Goal: Check status: Check status

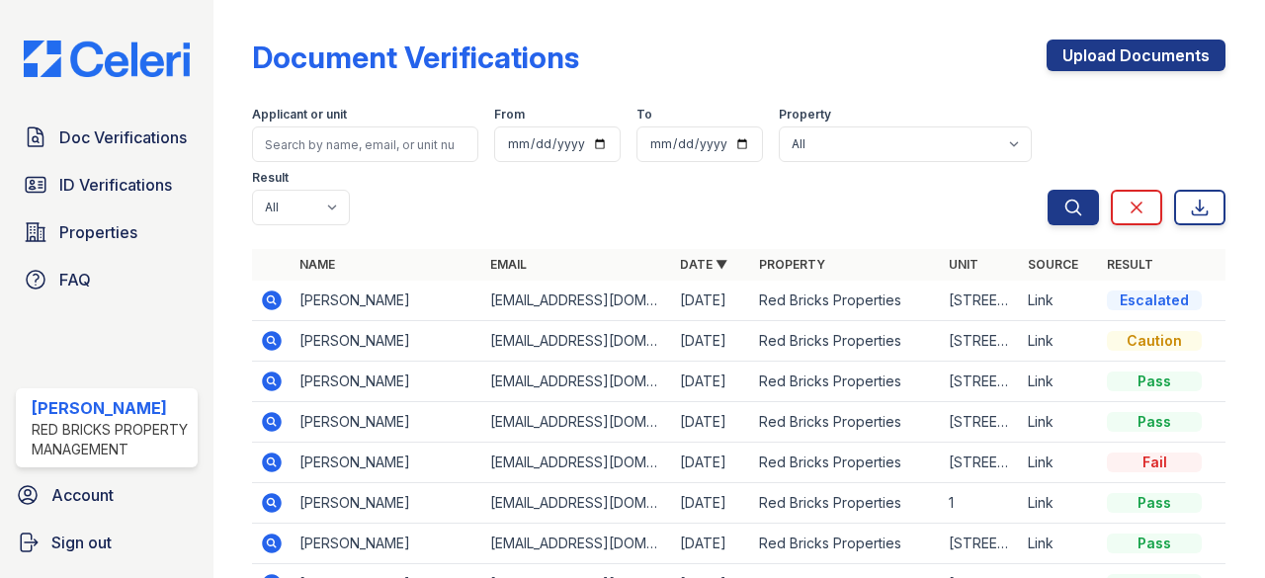
click at [280, 337] on icon at bounding box center [273, 341] width 20 height 20
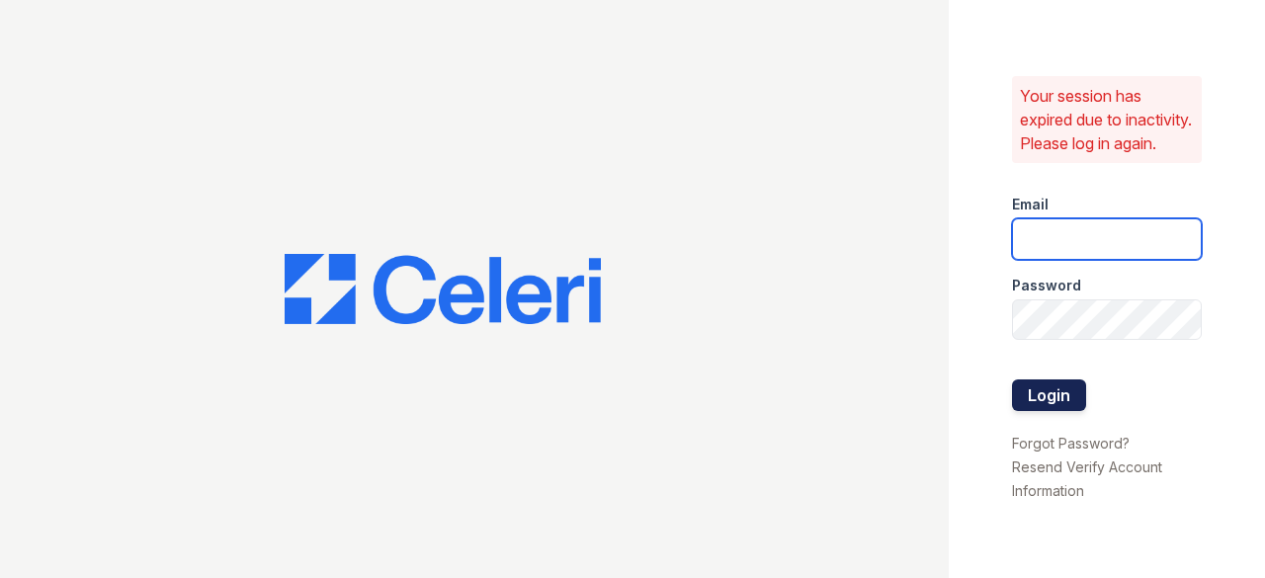
type input "raghukukunoor@gmail.com"
click at [1059, 400] on button "Login" at bounding box center [1049, 395] width 74 height 32
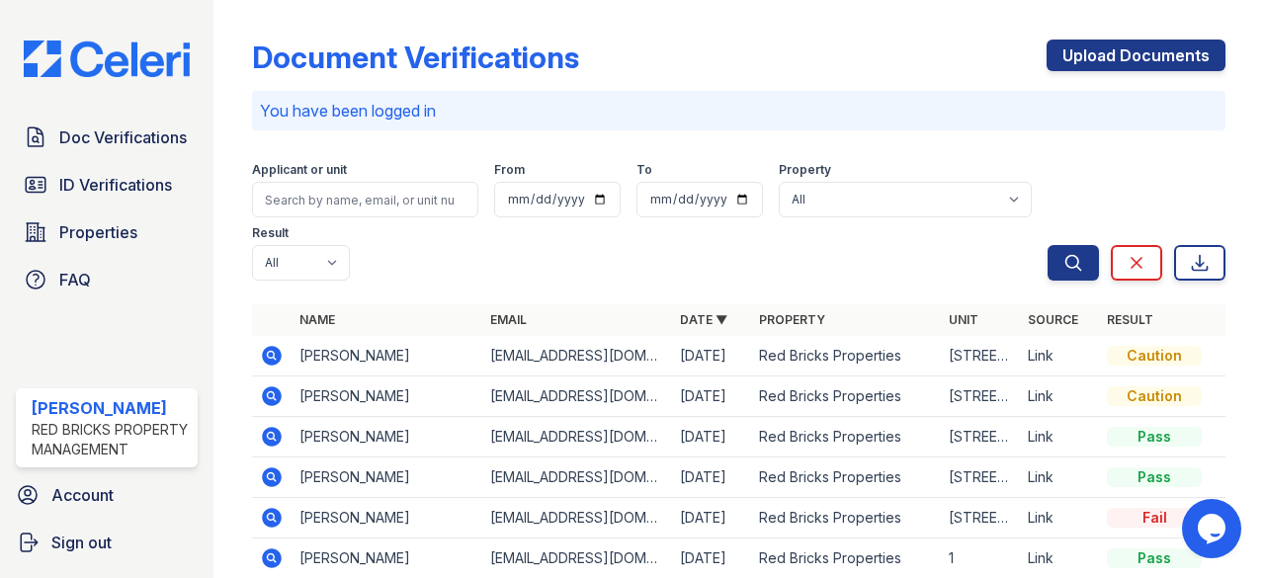
click at [271, 396] on icon at bounding box center [271, 394] width 5 height 5
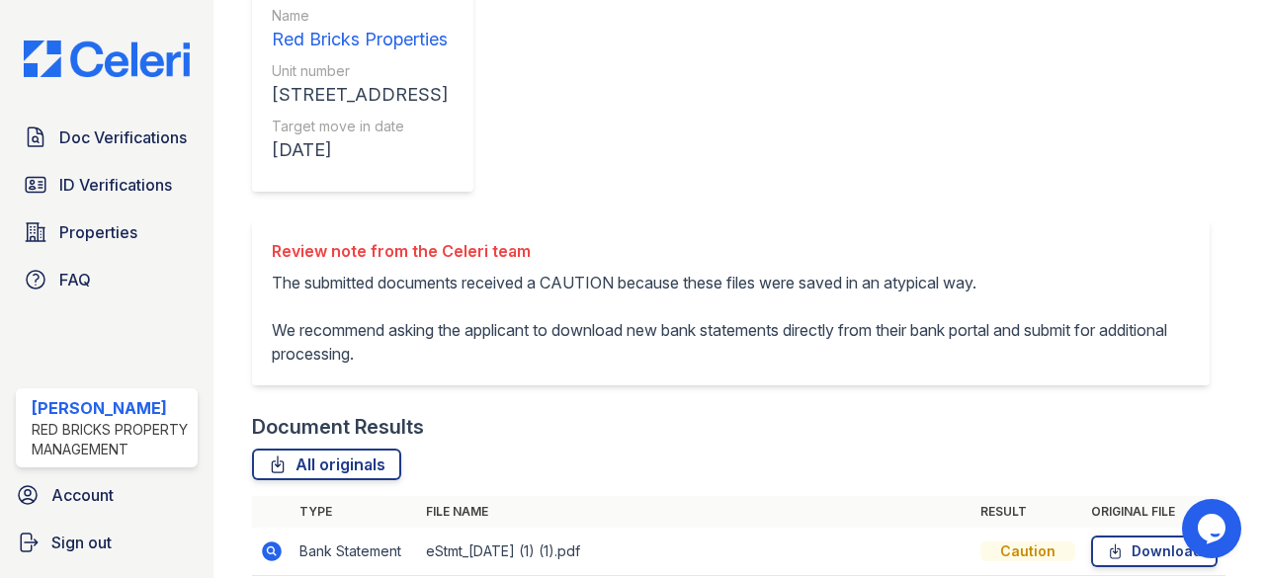
scroll to position [538, 0]
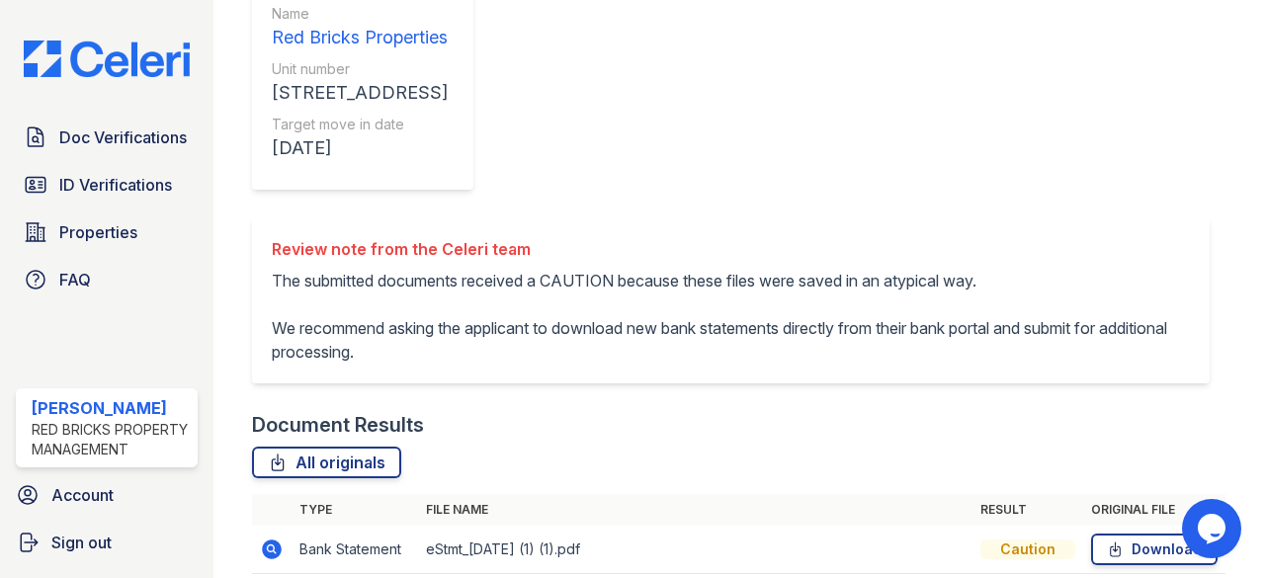
click at [133, 131] on span "Doc Verifications" at bounding box center [122, 137] width 127 height 24
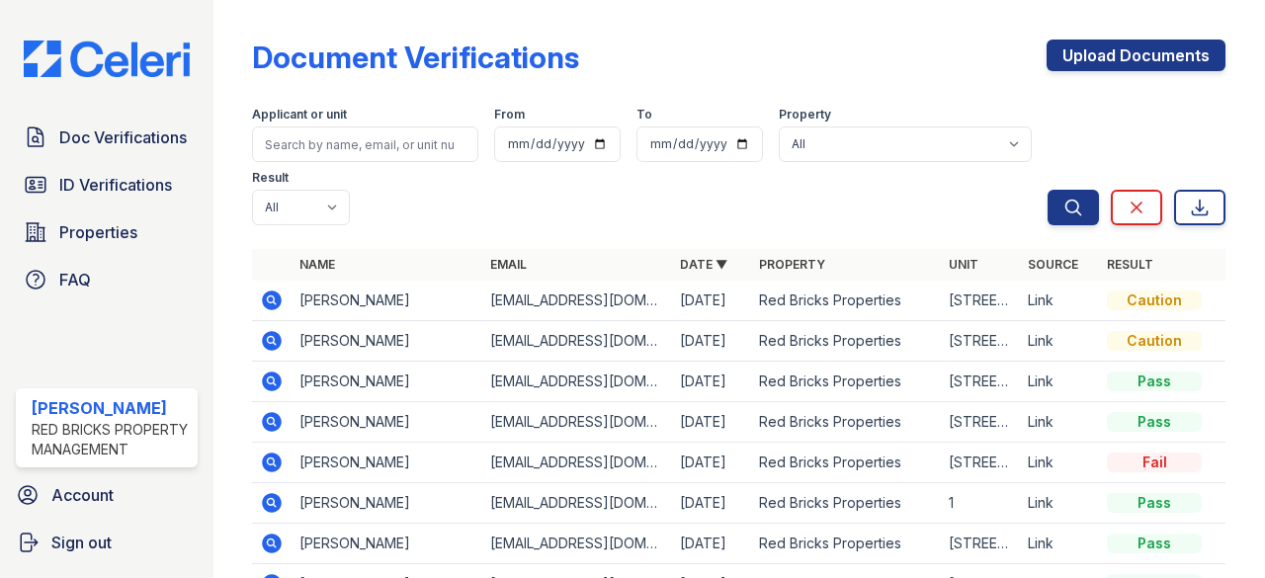
click at [271, 303] on icon at bounding box center [273, 301] width 20 height 20
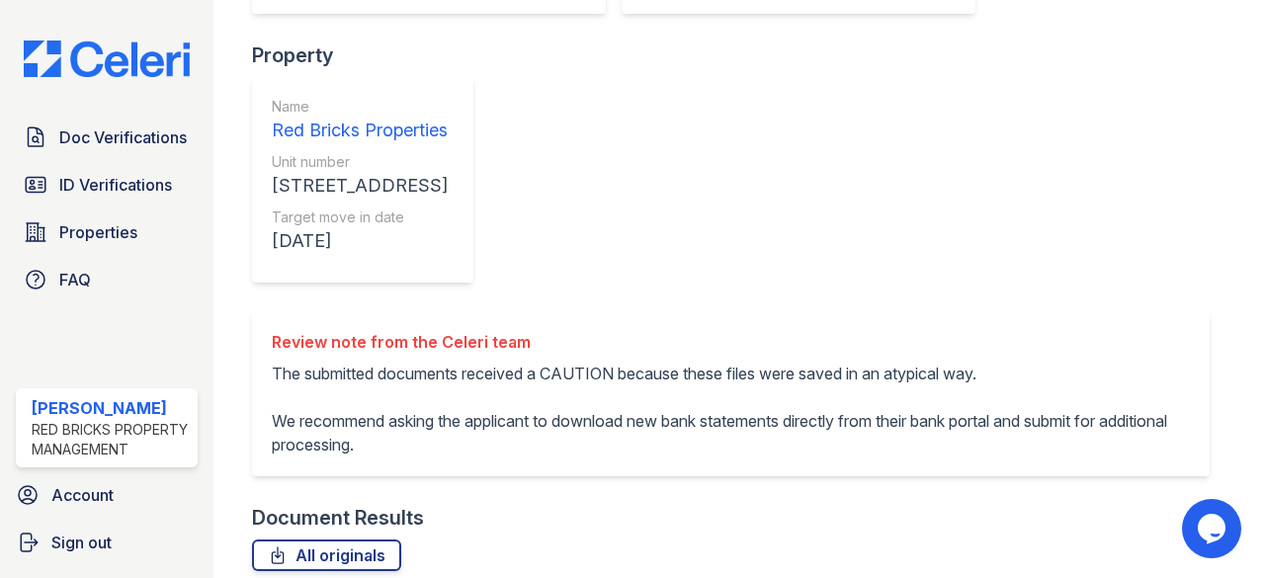
scroll to position [544, 0]
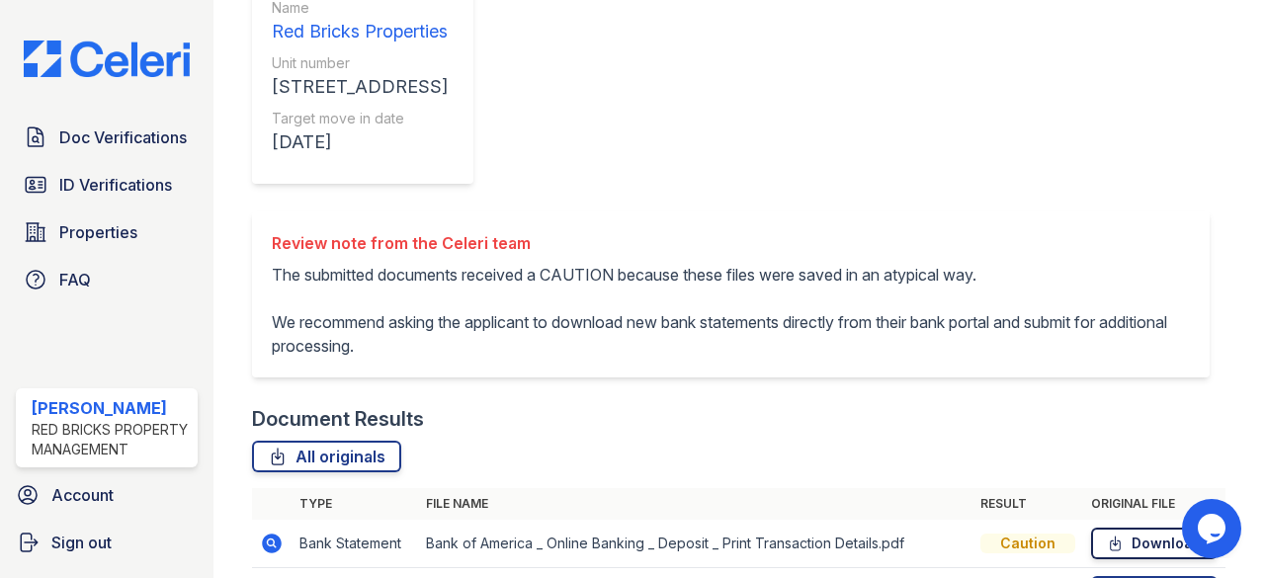
click at [1125, 528] on link "Download" at bounding box center [1154, 544] width 126 height 32
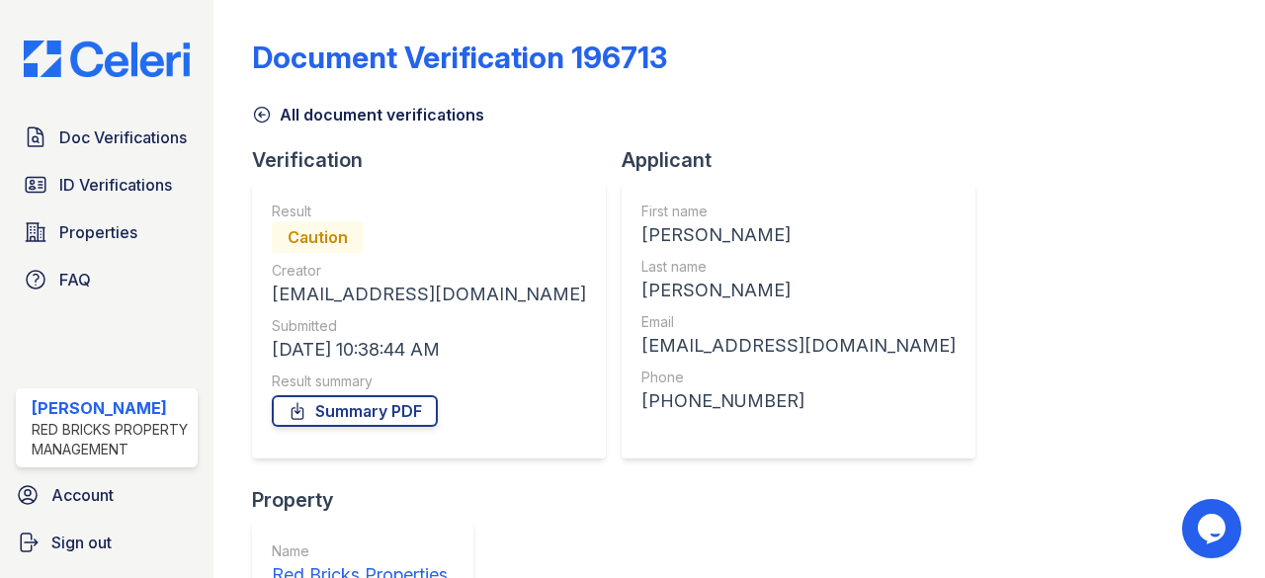
scroll to position [0, 0]
click at [142, 132] on span "Doc Verifications" at bounding box center [122, 137] width 127 height 24
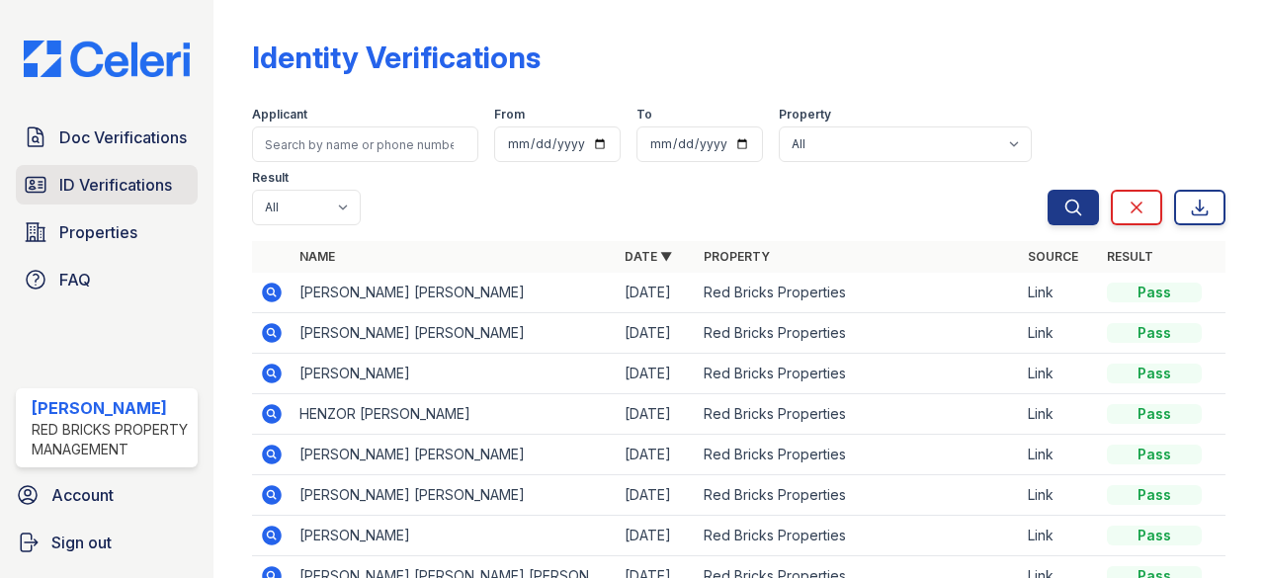
click at [139, 175] on span "ID Verifications" at bounding box center [115, 185] width 113 height 24
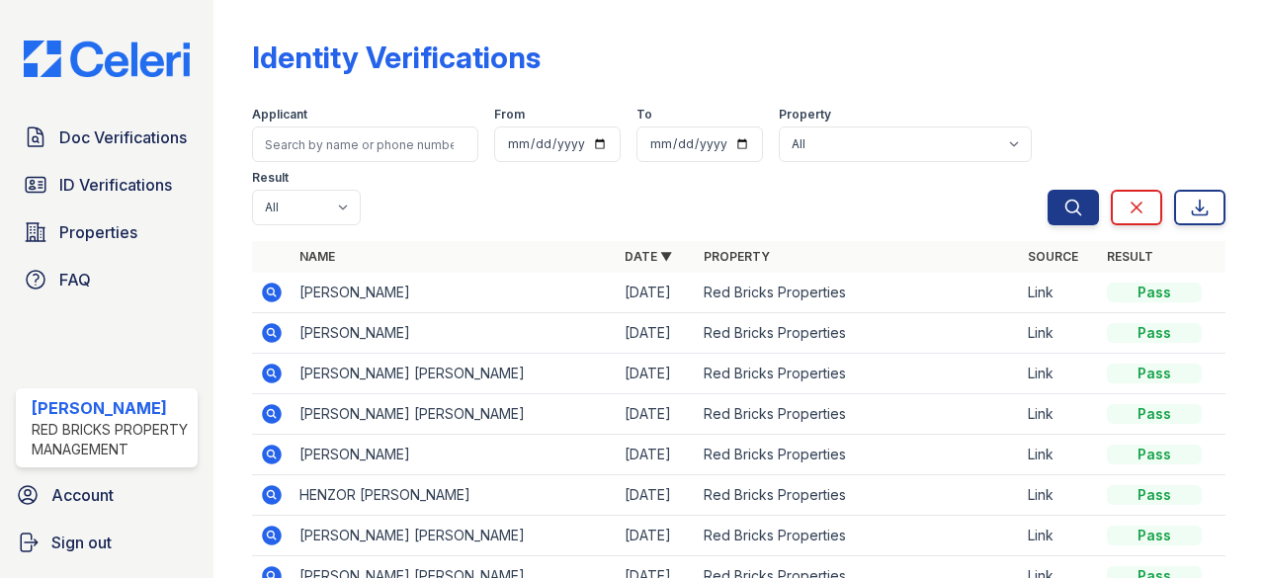
click at [270, 325] on icon at bounding box center [273, 333] width 20 height 20
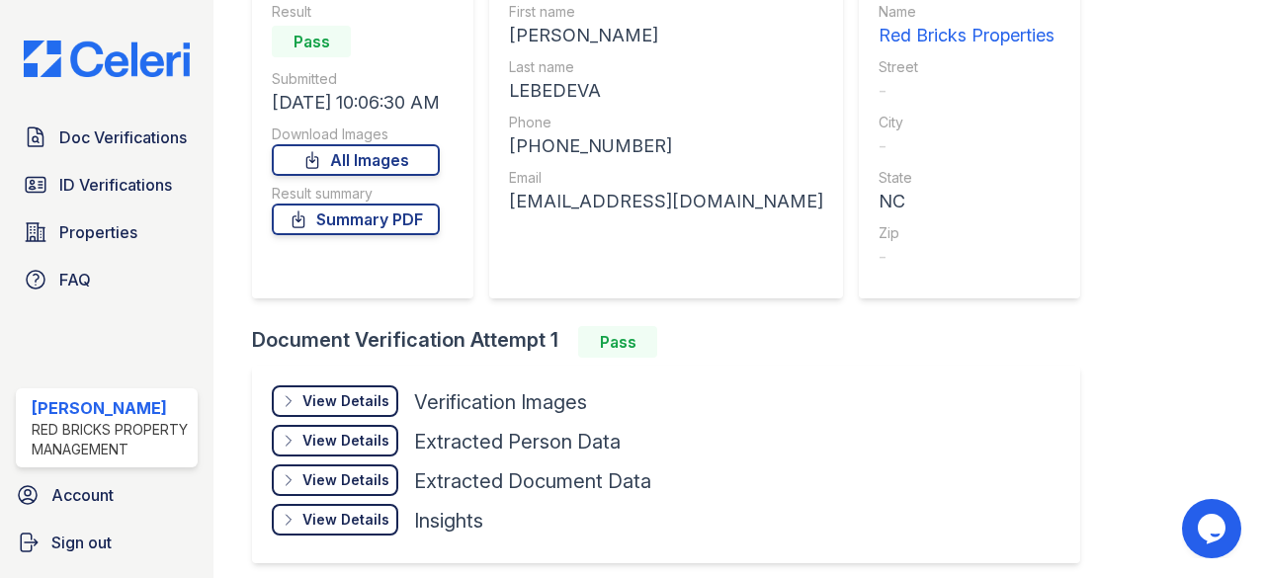
scroll to position [279, 0]
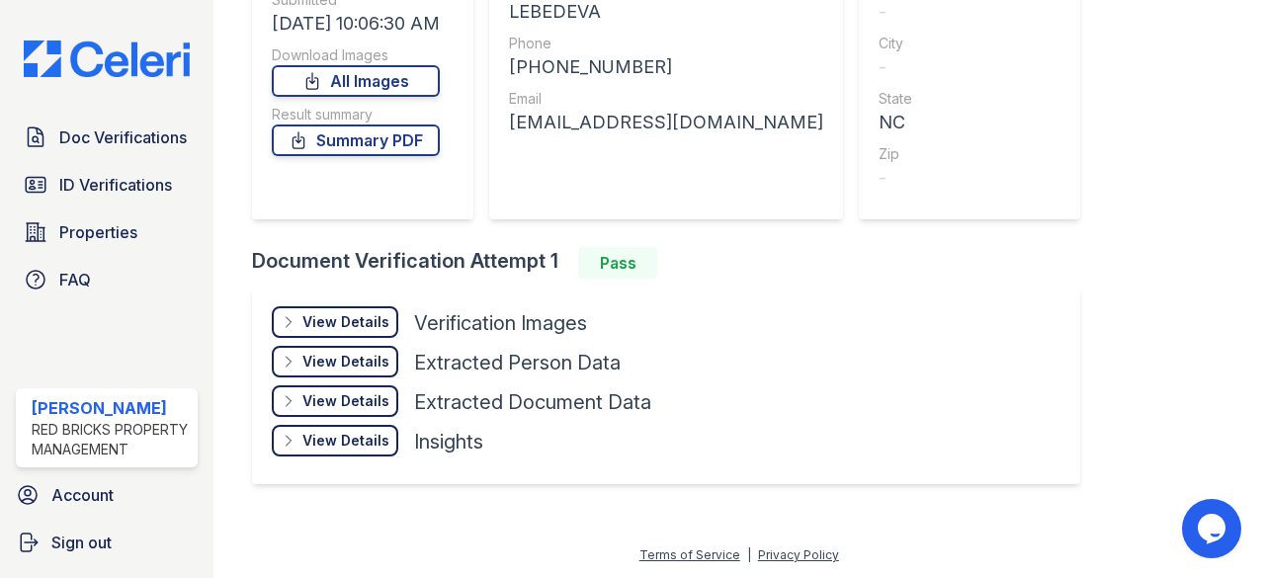
click at [368, 329] on div "View Details" at bounding box center [345, 322] width 87 height 20
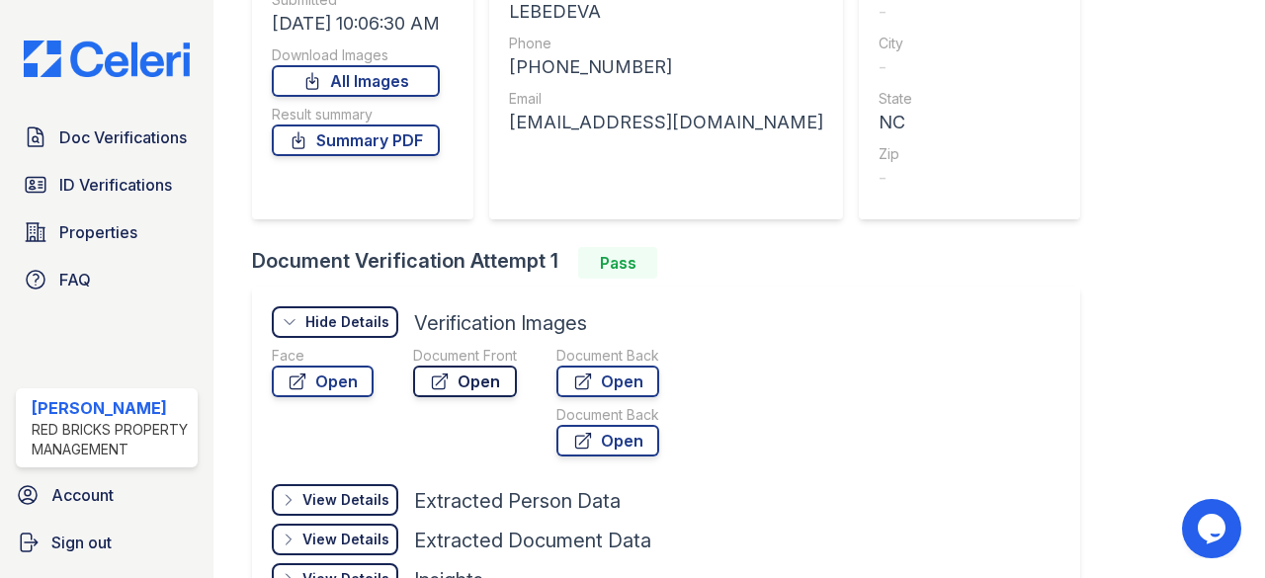
click at [466, 378] on link "Open" at bounding box center [465, 382] width 104 height 32
click at [148, 178] on span "ID Verifications" at bounding box center [115, 185] width 113 height 24
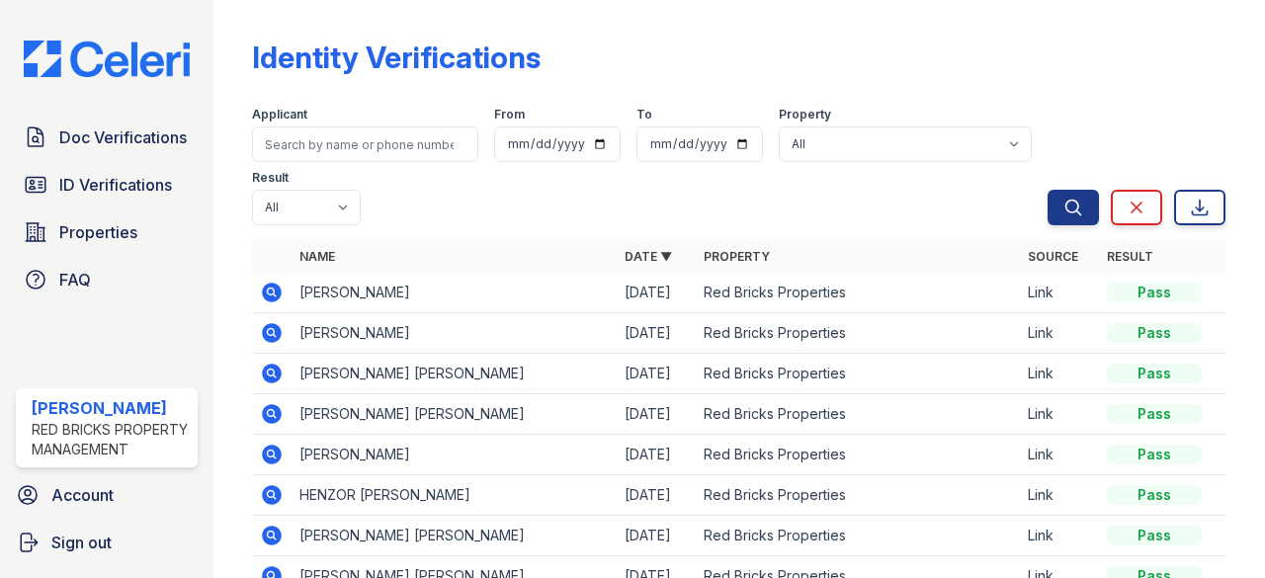
click at [276, 292] on icon at bounding box center [273, 293] width 20 height 20
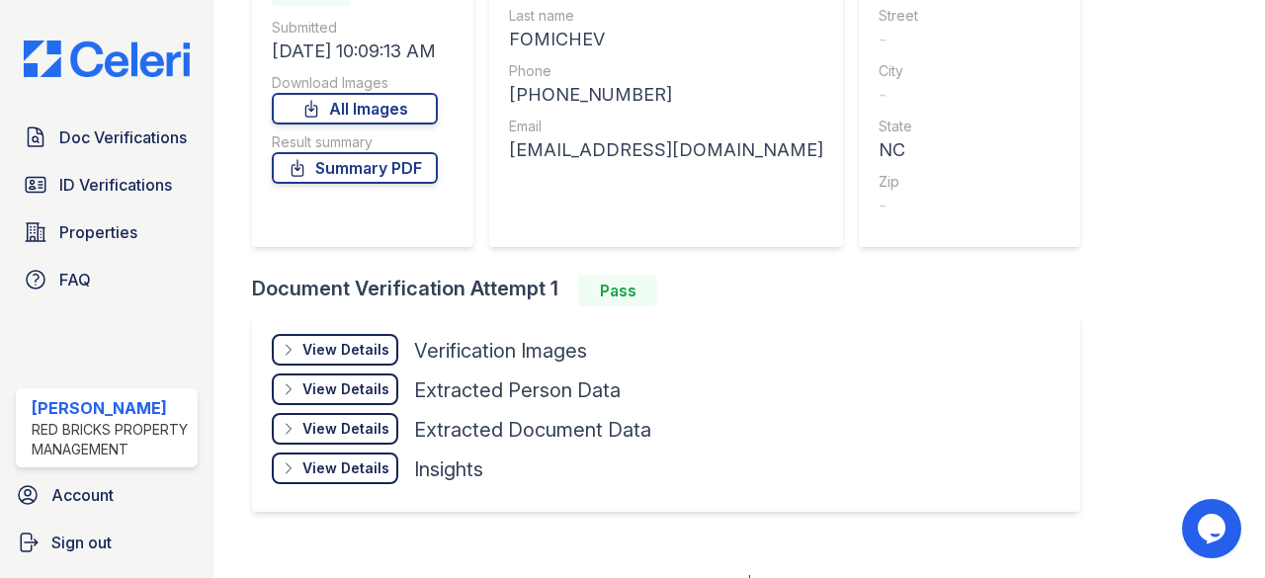
scroll to position [279, 0]
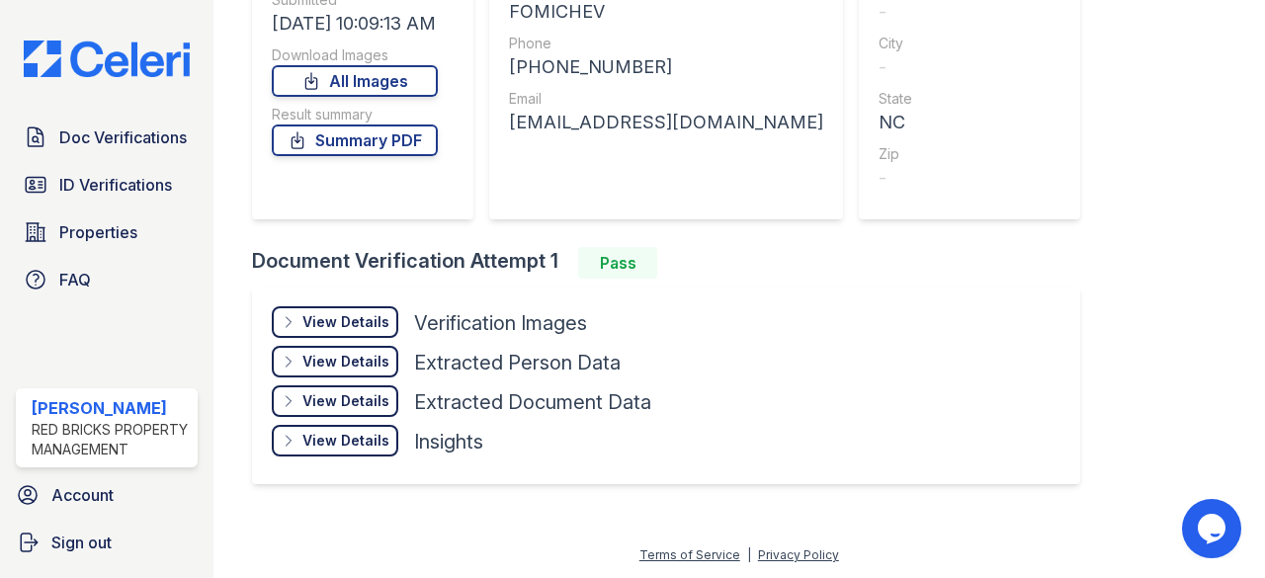
drag, startPoint x: 347, startPoint y: 321, endPoint x: 358, endPoint y: 325, distance: 11.6
click at [348, 321] on div "View Details" at bounding box center [345, 322] width 87 height 20
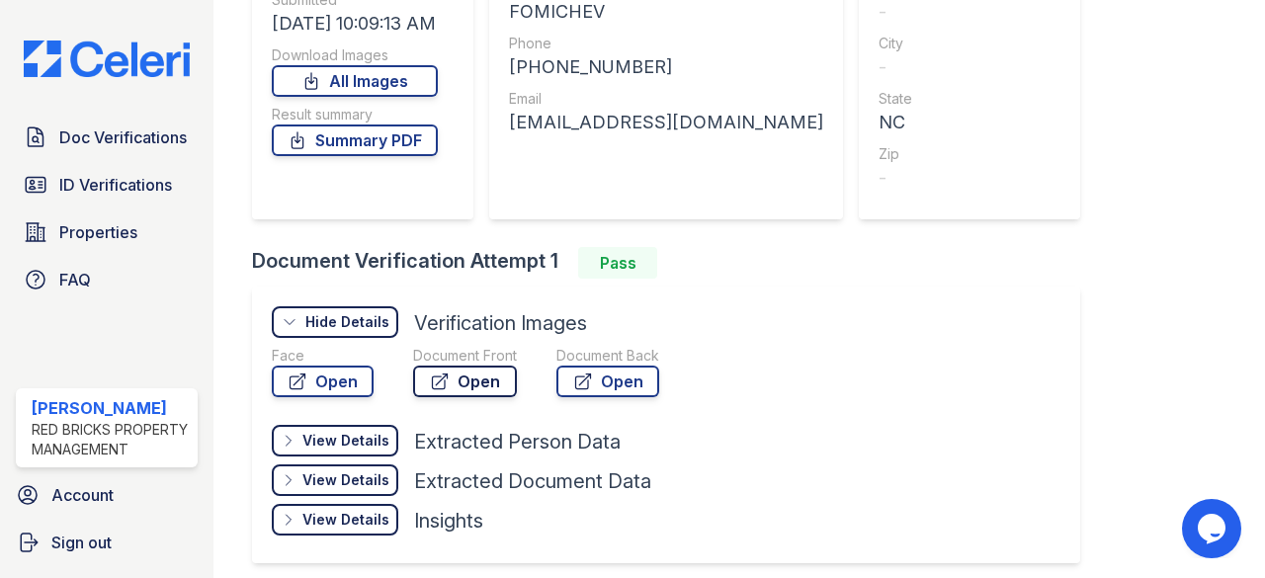
click at [460, 378] on link "Open" at bounding box center [465, 382] width 104 height 32
